Goal: Navigation & Orientation: Go to known website

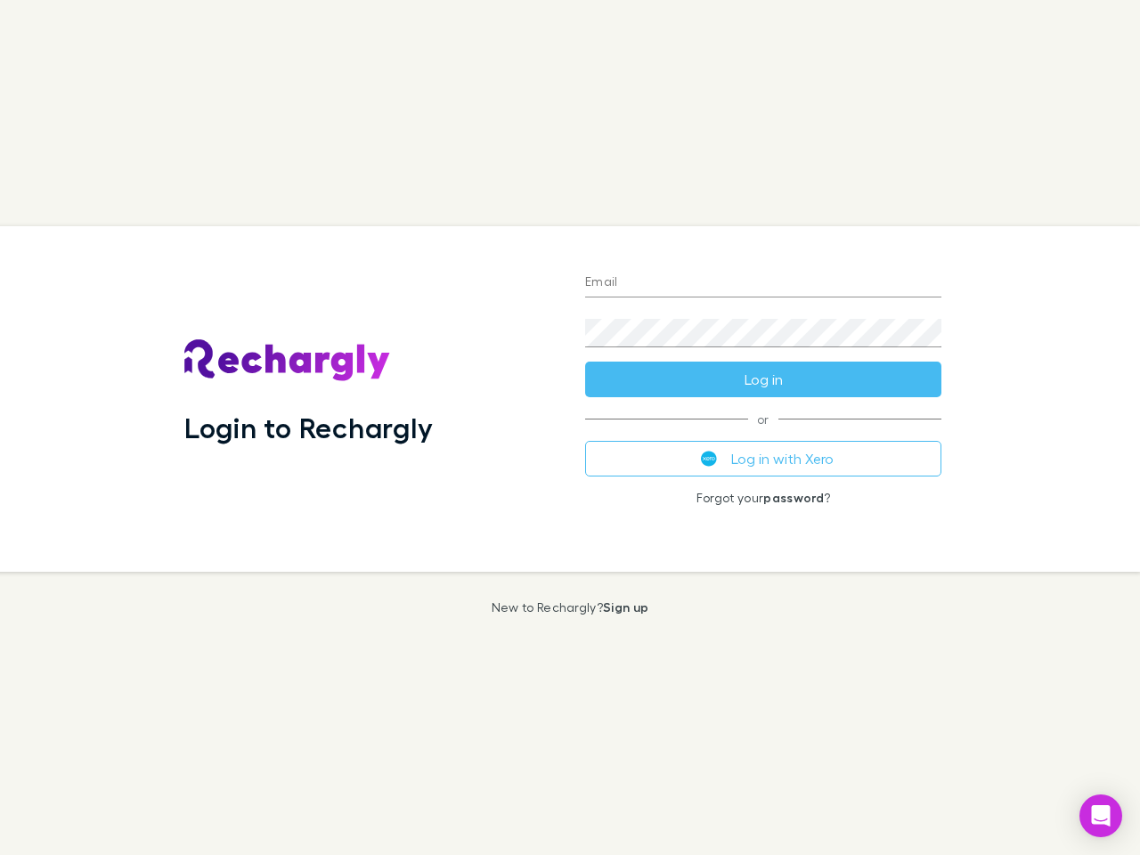
click at [570, 427] on div "Login to Rechargly" at bounding box center [370, 398] width 401 height 345
click at [763, 283] on input "Email" at bounding box center [763, 283] width 356 height 28
click at [763, 379] on form "Email Password Log in" at bounding box center [763, 326] width 356 height 142
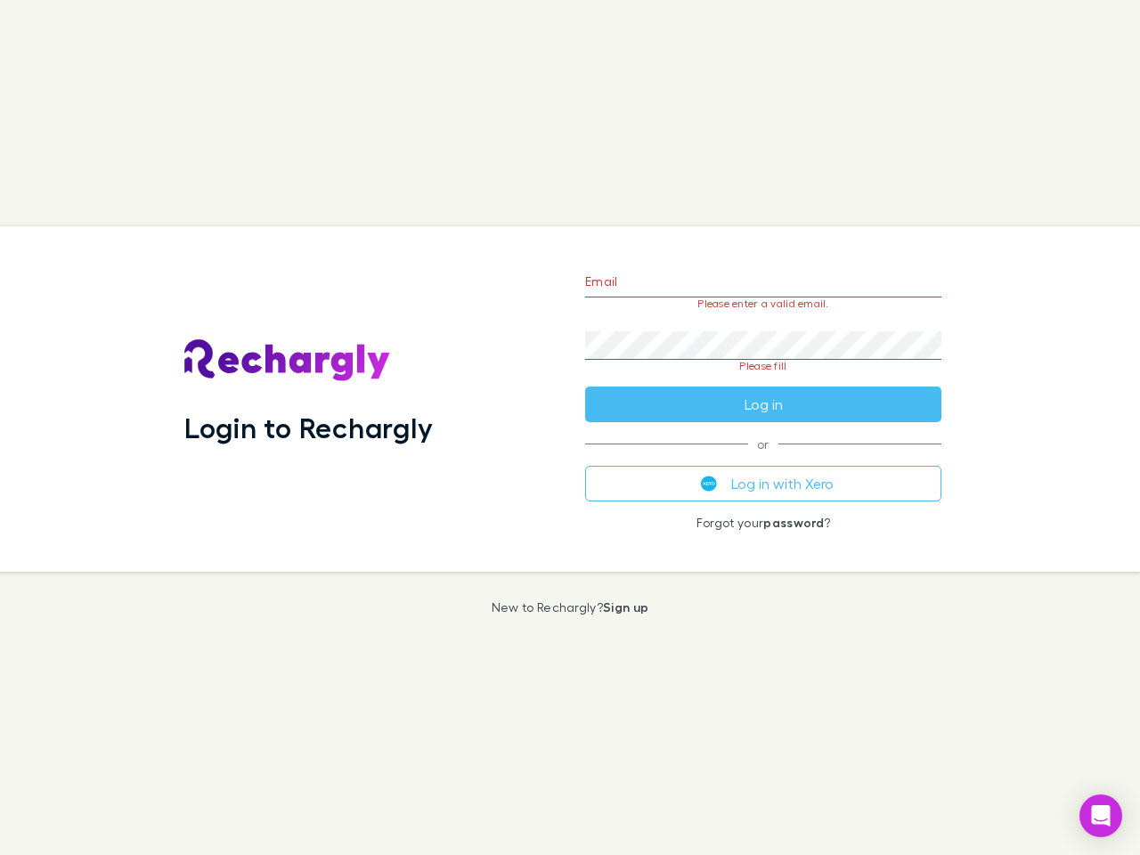
click at [763, 458] on div "Email Please enter a valid email. Password Please fill Log in or Log in with Xe…" at bounding box center [763, 398] width 385 height 345
click at [1100, 815] on icon "Open Intercom Messenger" at bounding box center [1100, 815] width 19 height 21
